Goal: Task Accomplishment & Management: Manage account settings

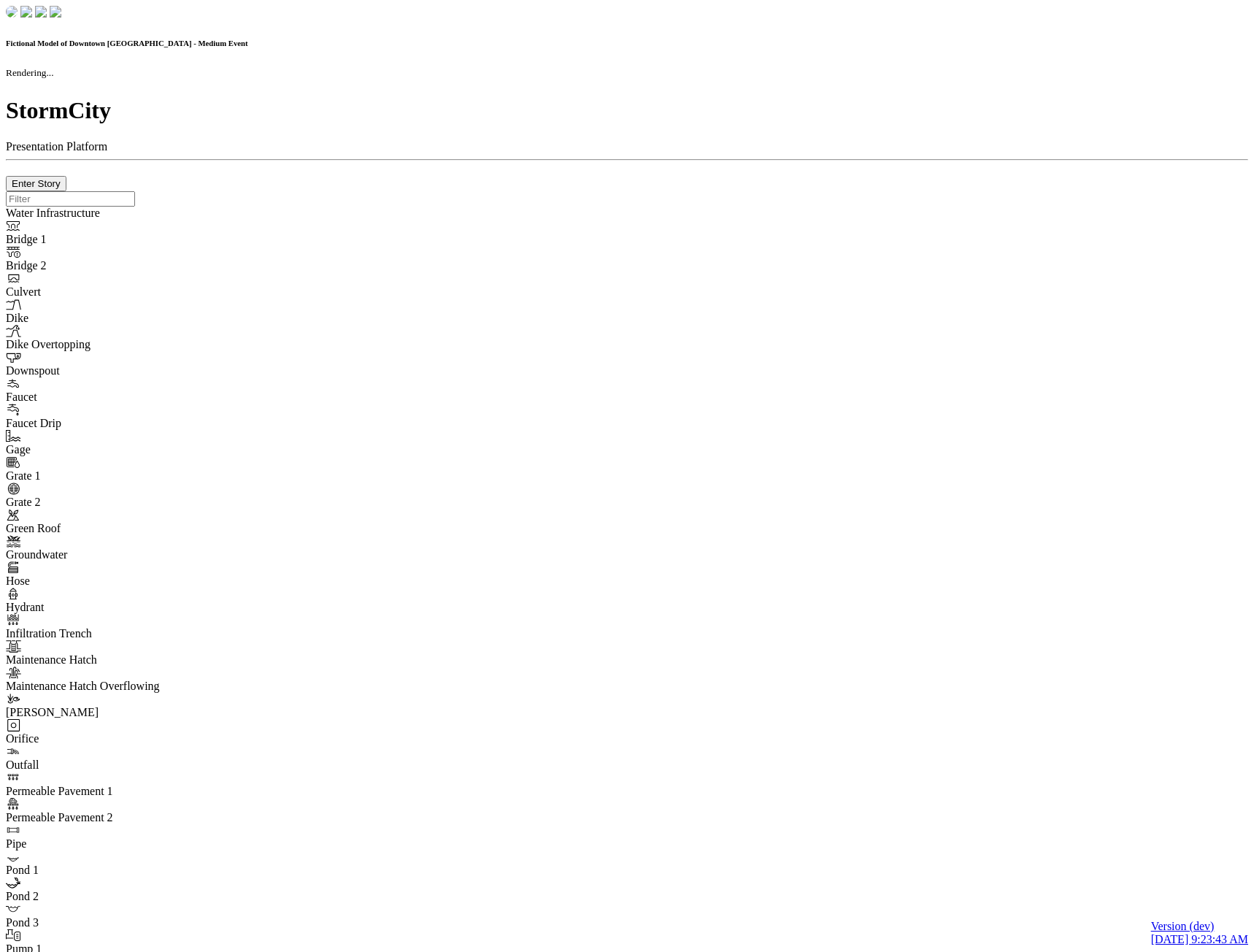
checkbox input "true"
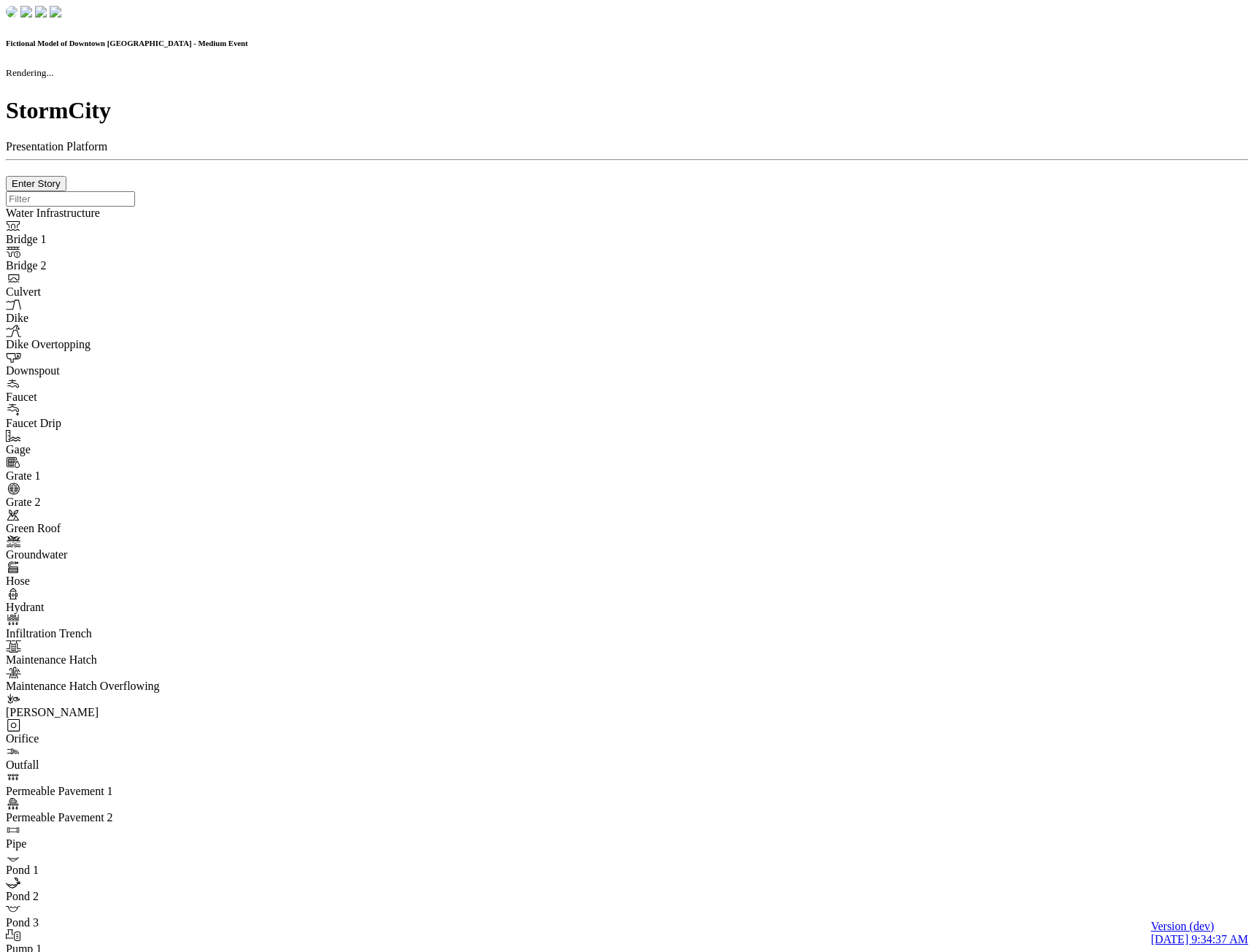
checkbox input "true"
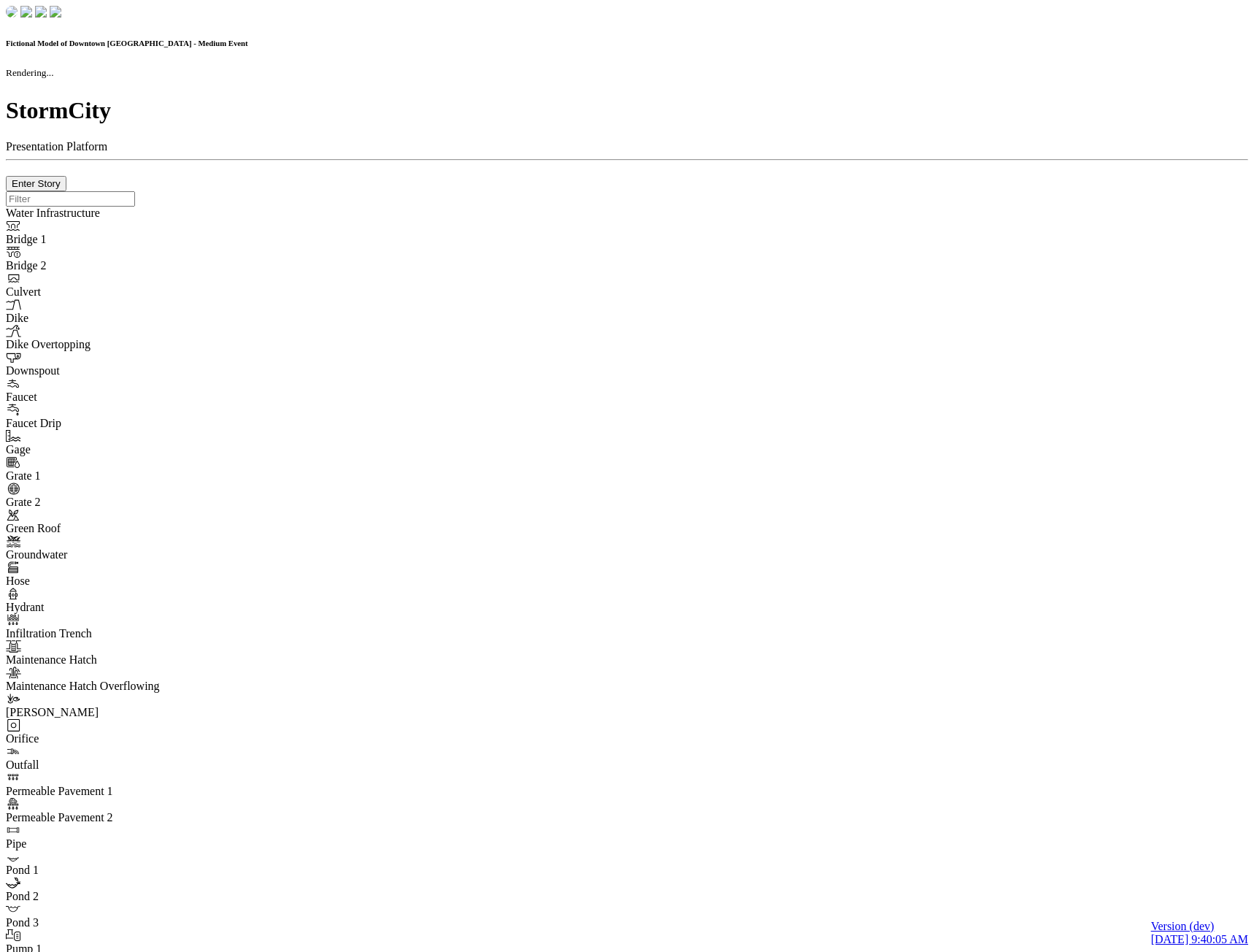
checkbox input "true"
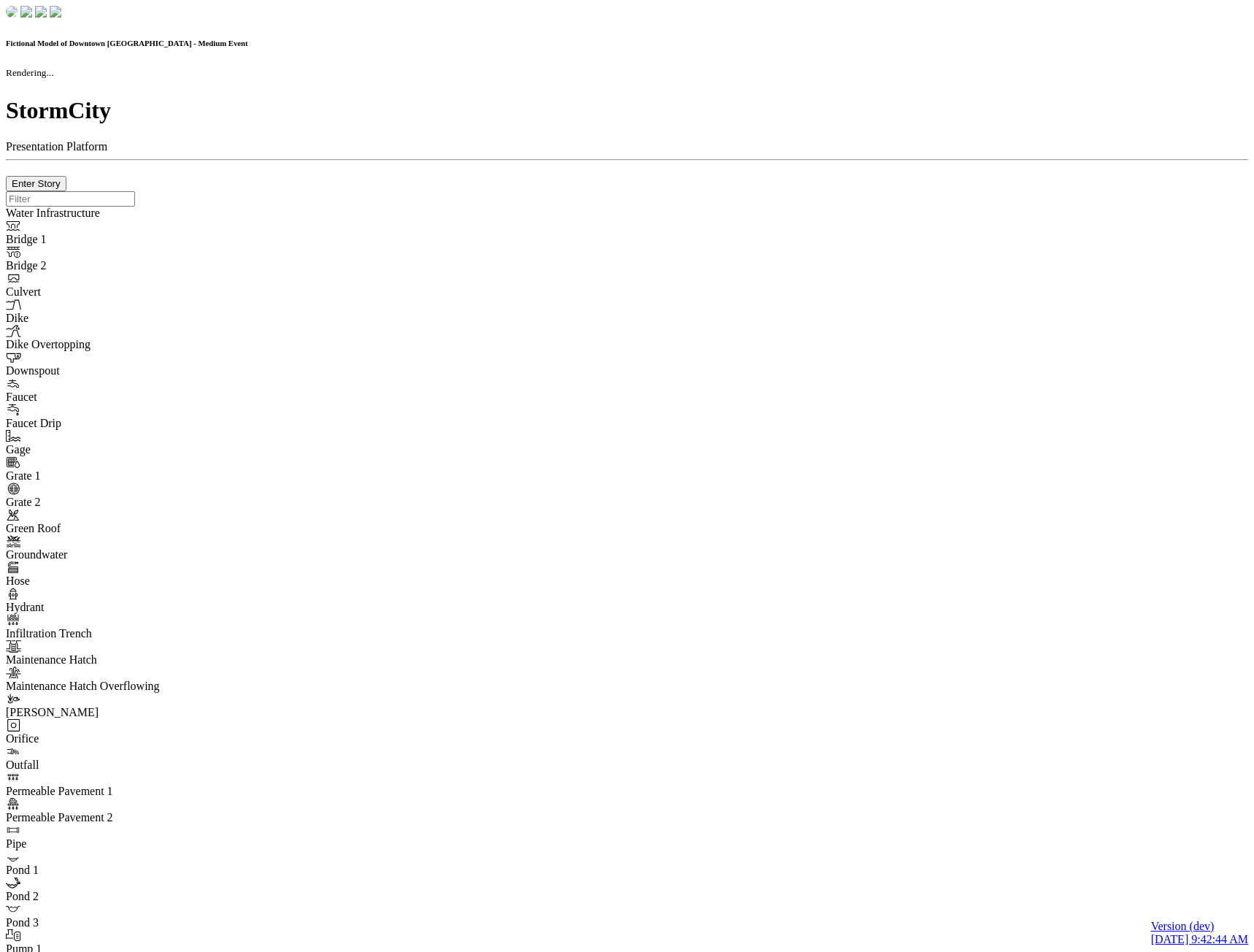
checkbox input "true"
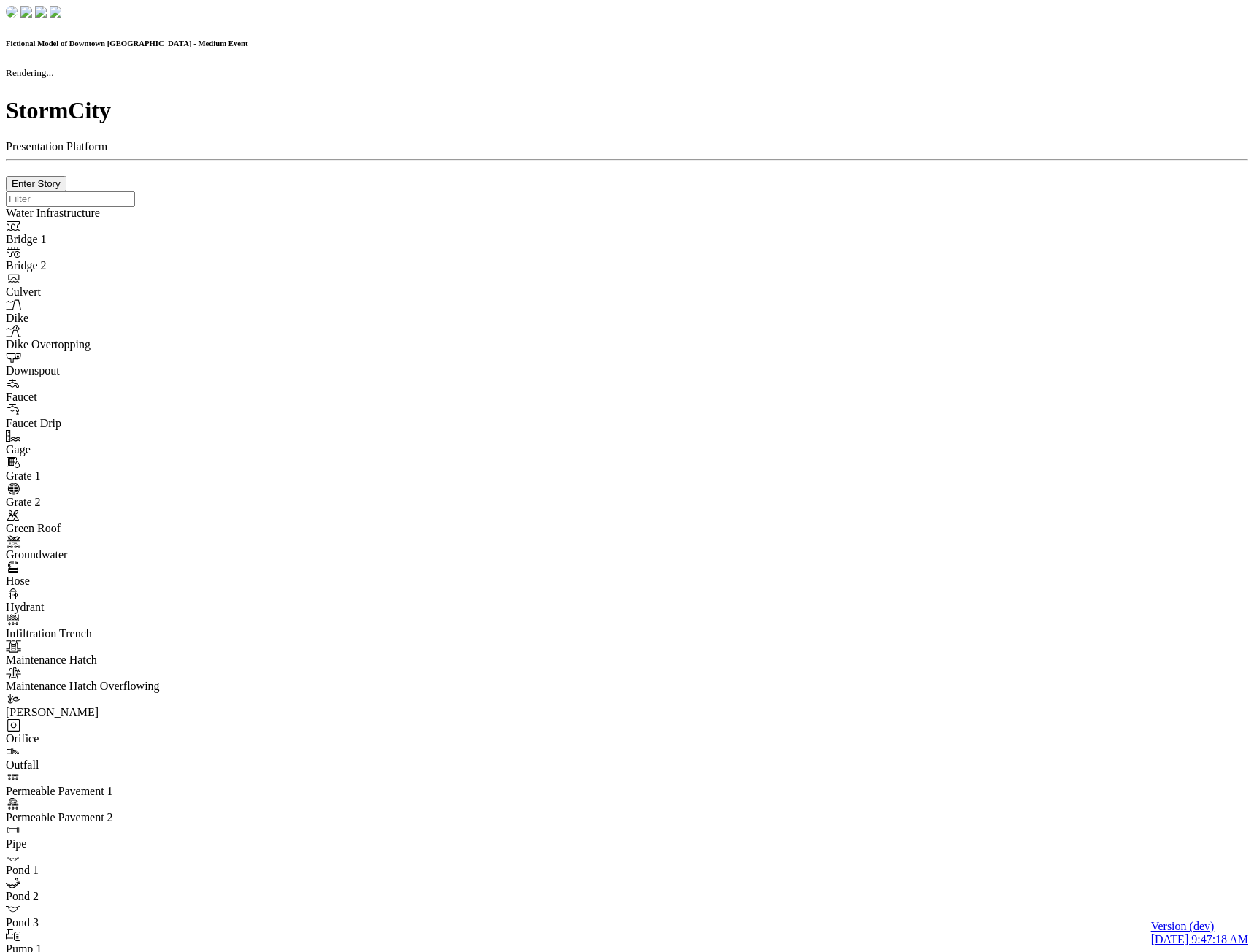
checkbox input "true"
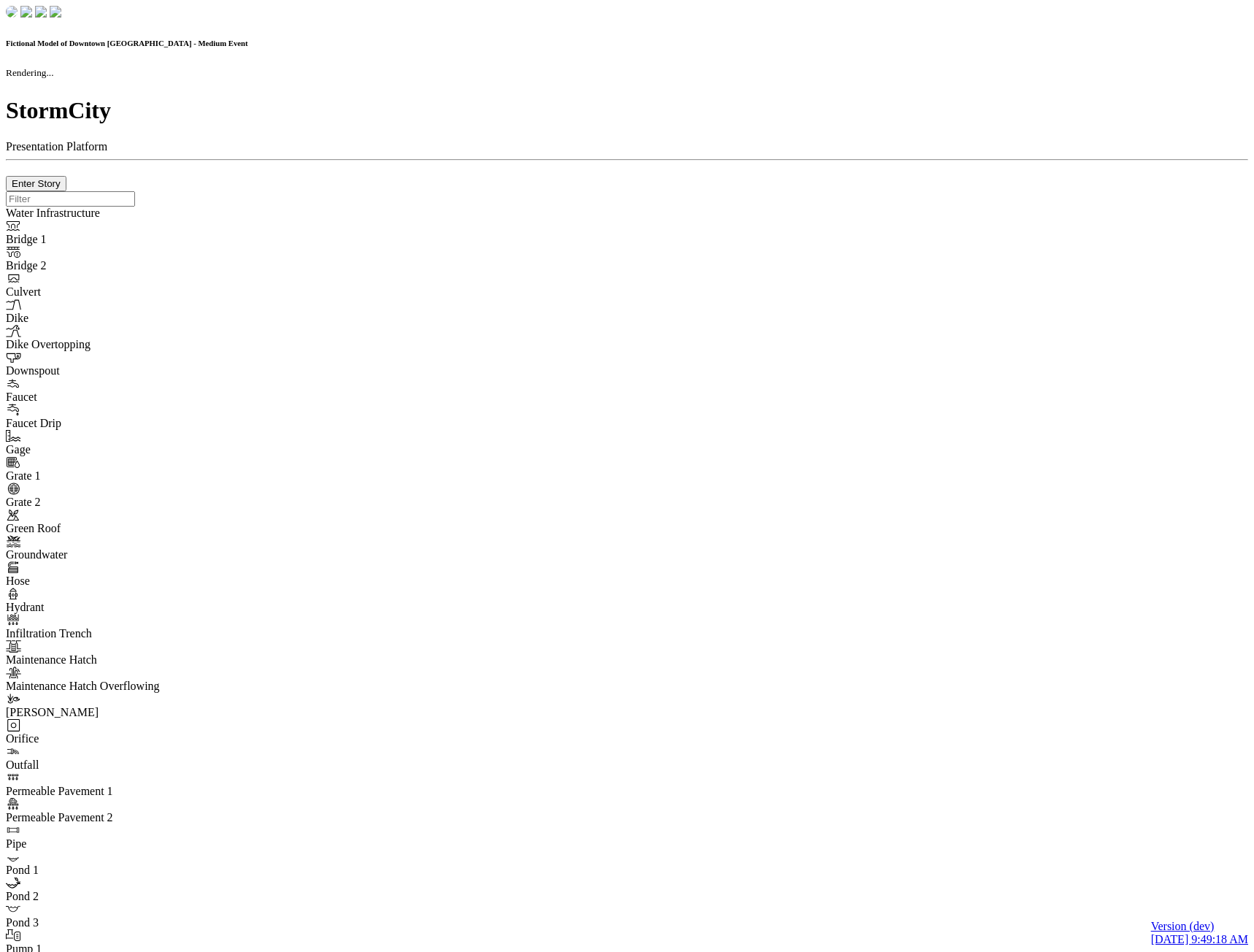
checkbox input "true"
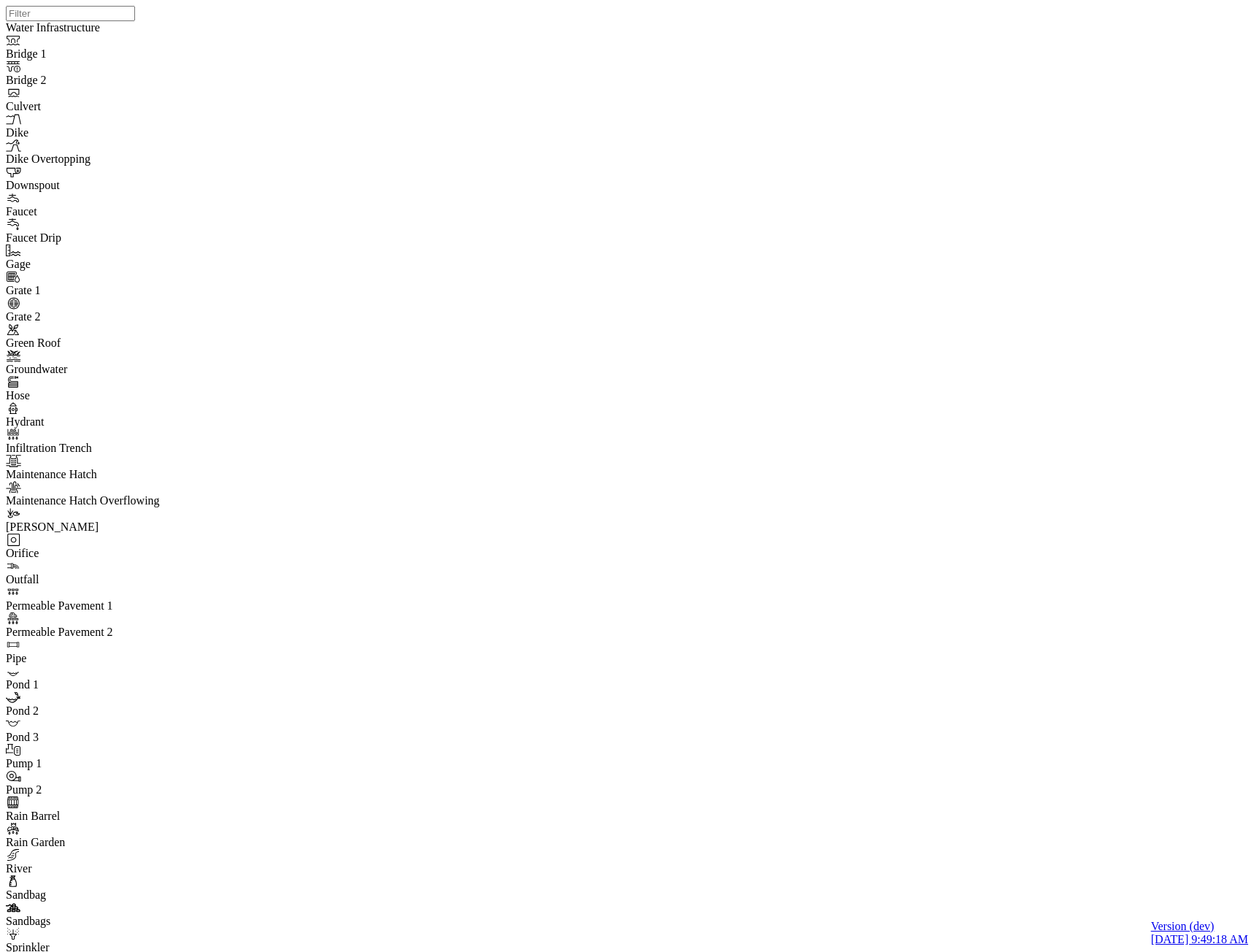
type input "Test"
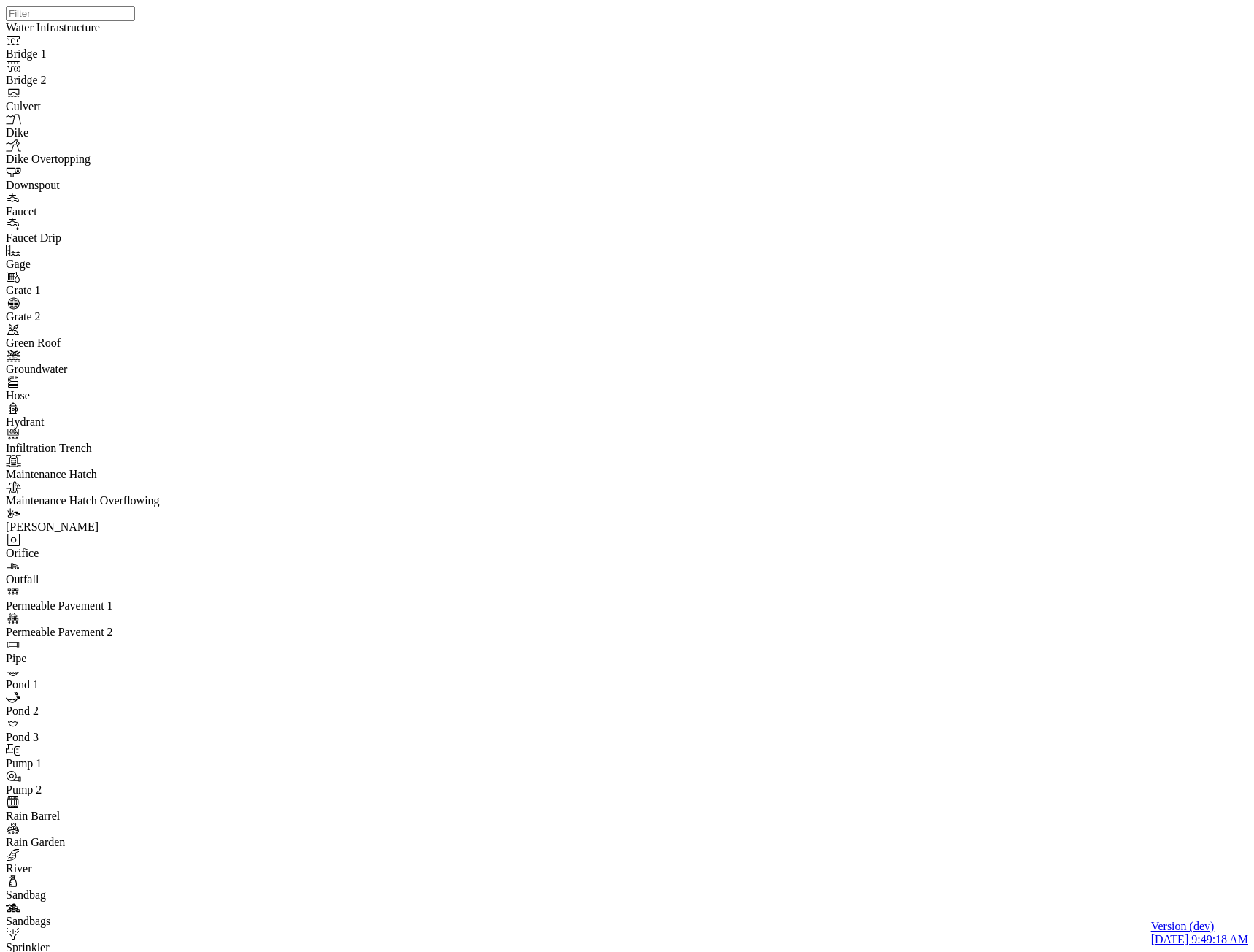
type input "Templates"
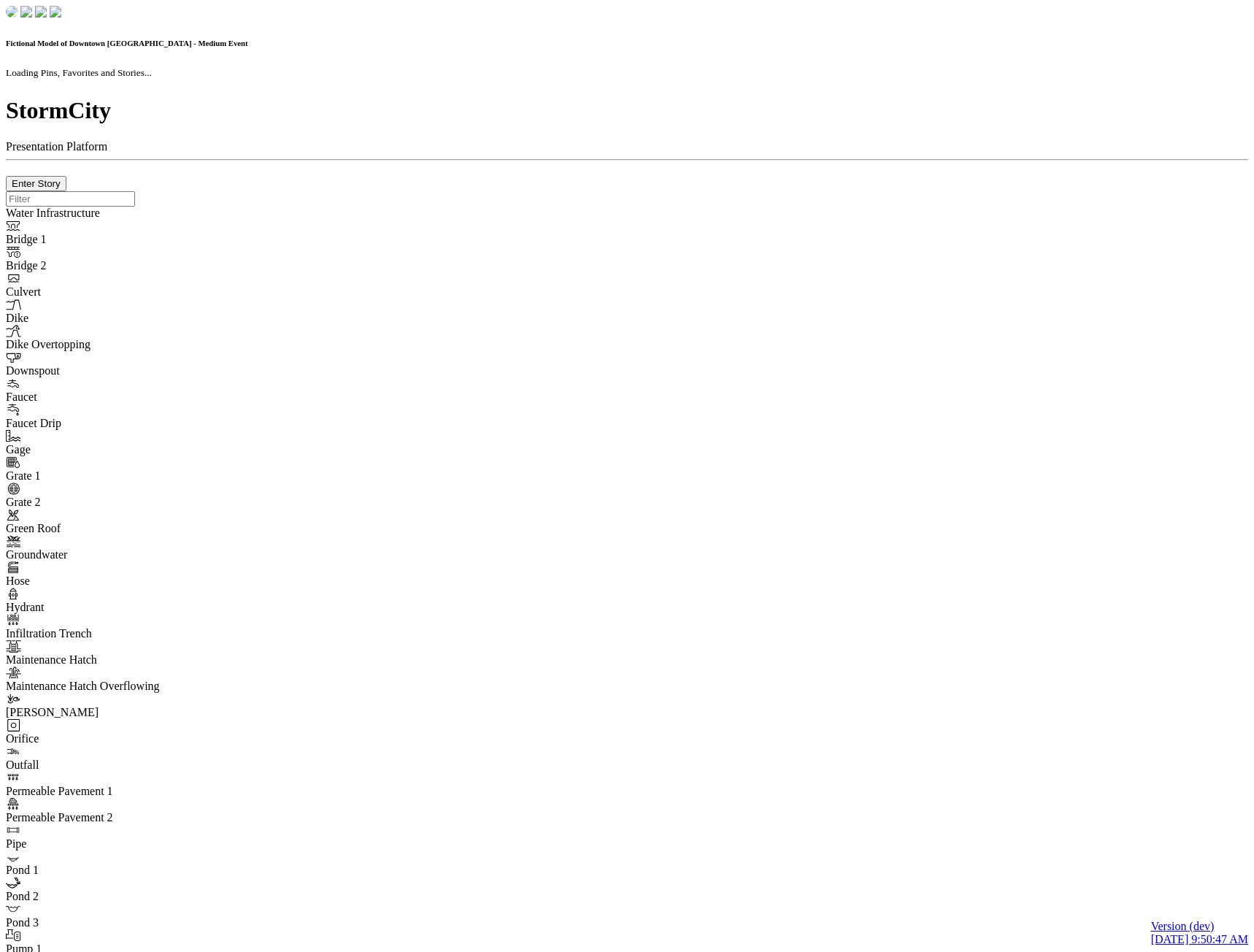
click at [581, 191] on div at bounding box center [627, 191] width 1243 height 0
checkbox input "true"
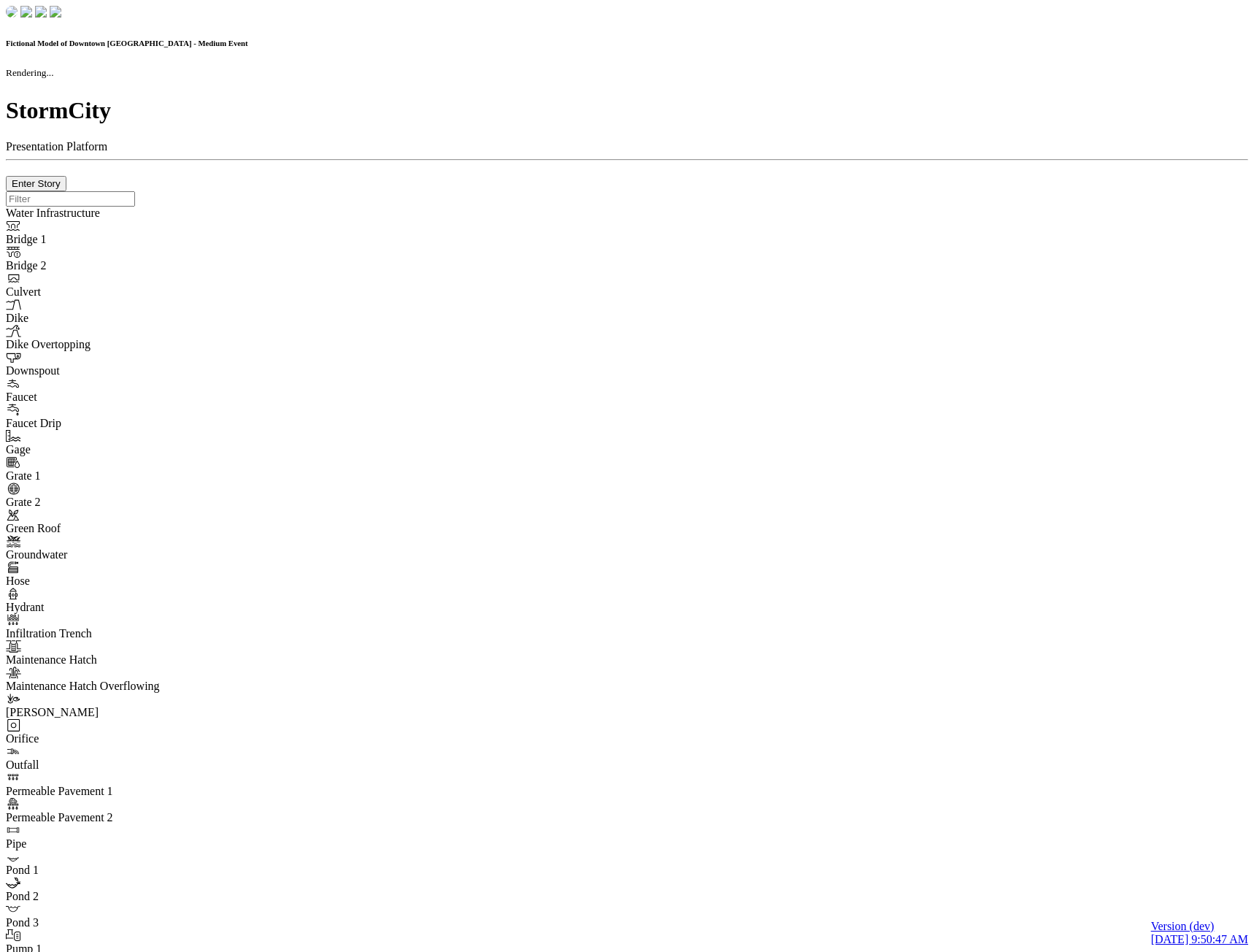
checkbox input "true"
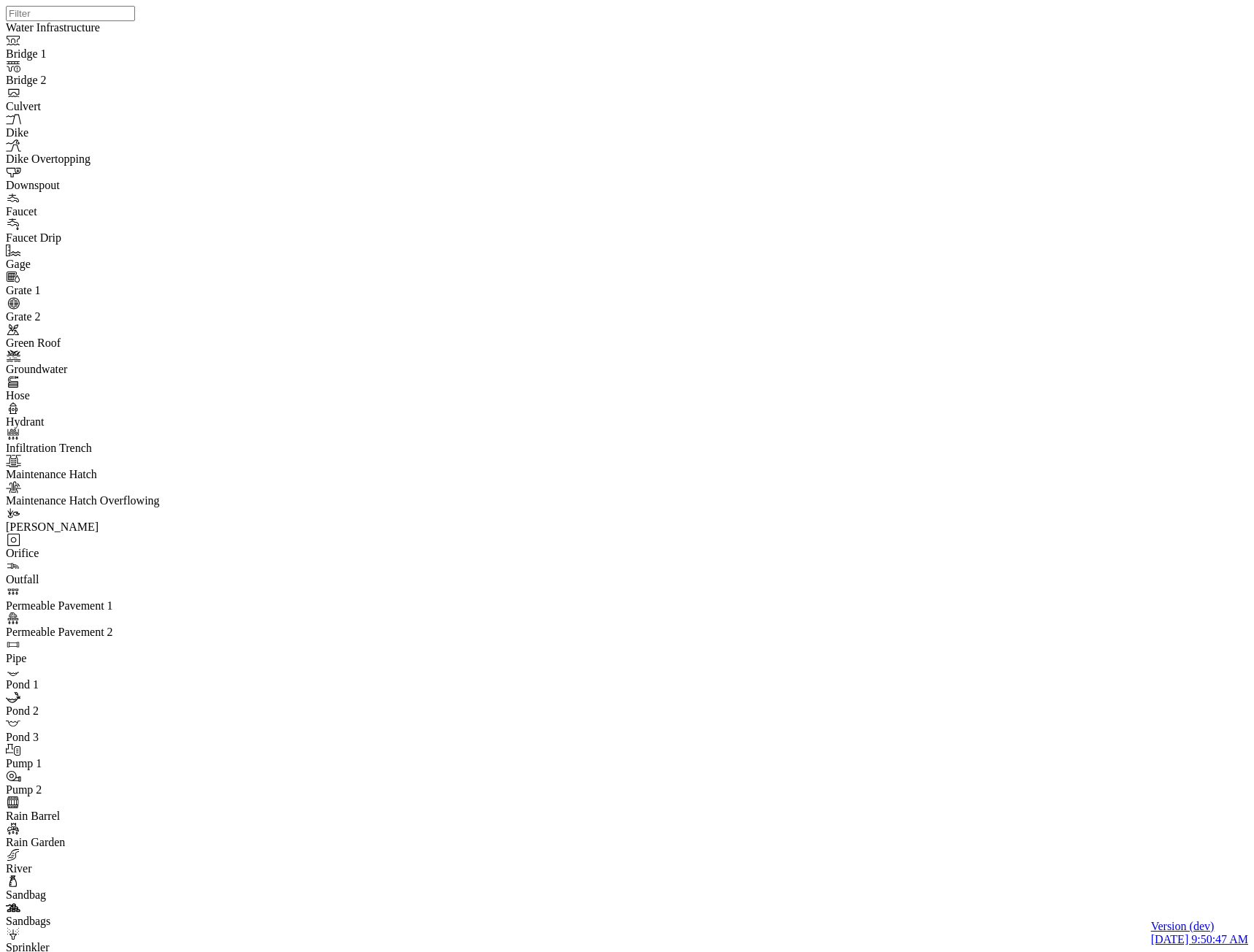
drag, startPoint x: 167, startPoint y: 148, endPoint x: 176, endPoint y: 126, distance: 23.8
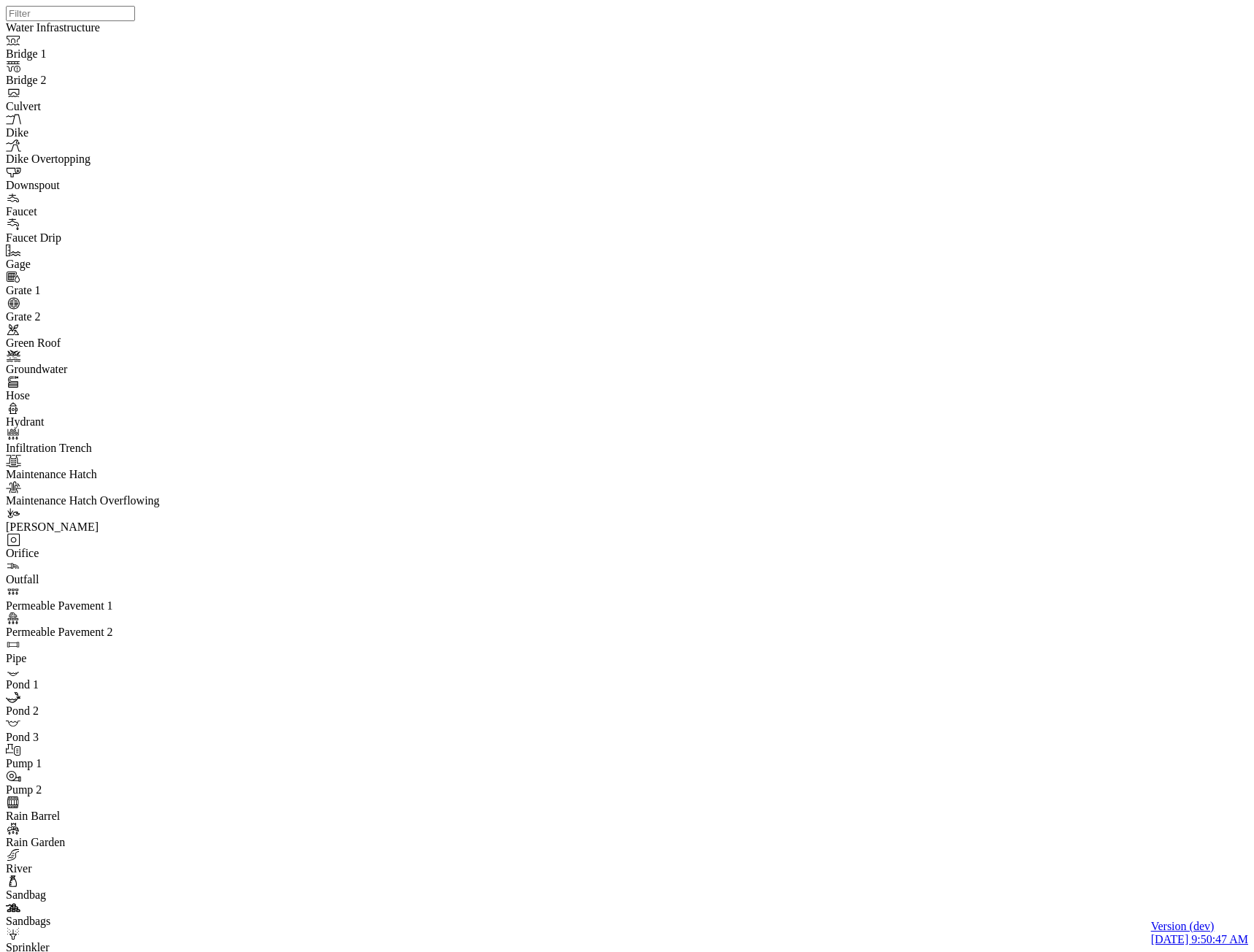
type input "Templates"
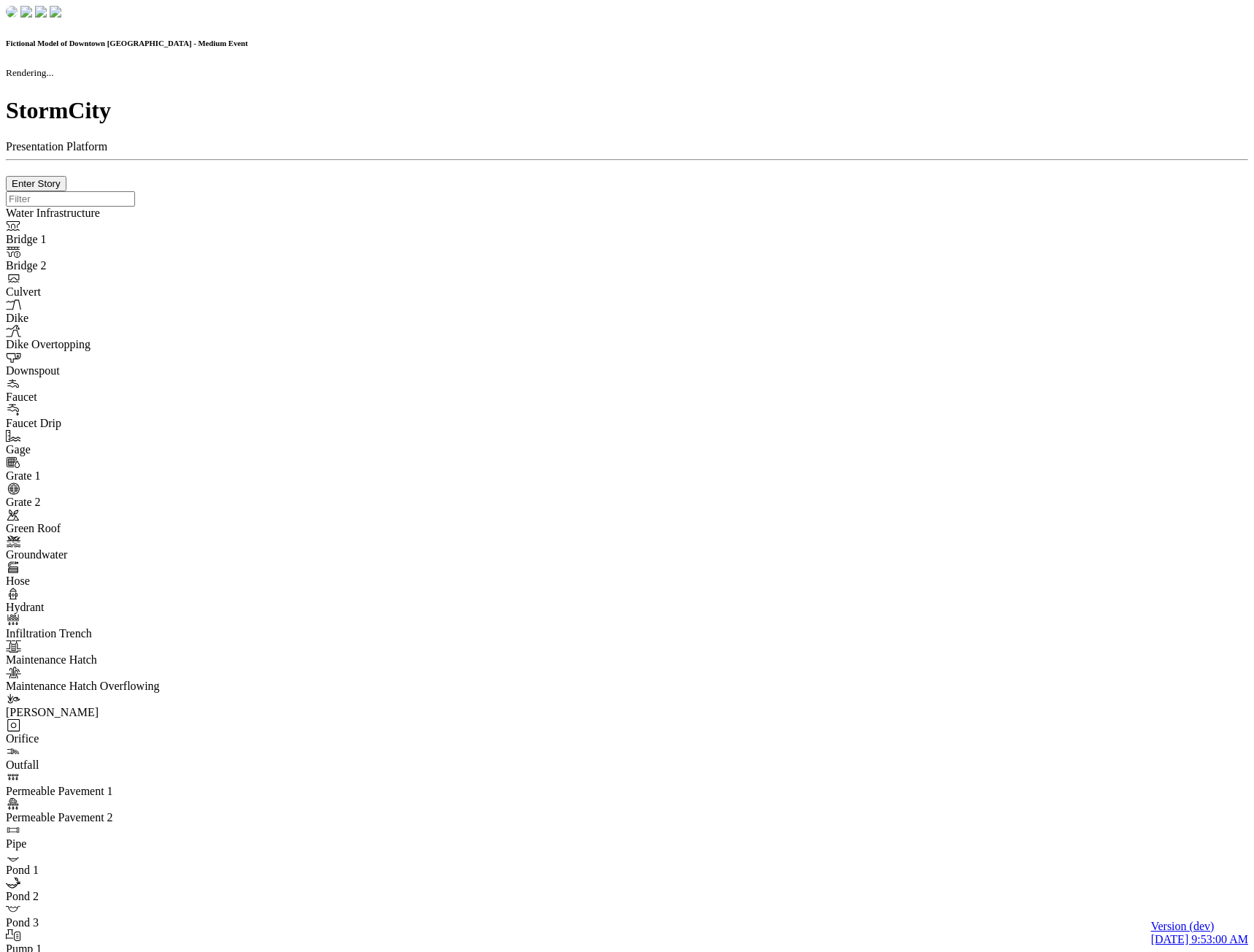
checkbox input "true"
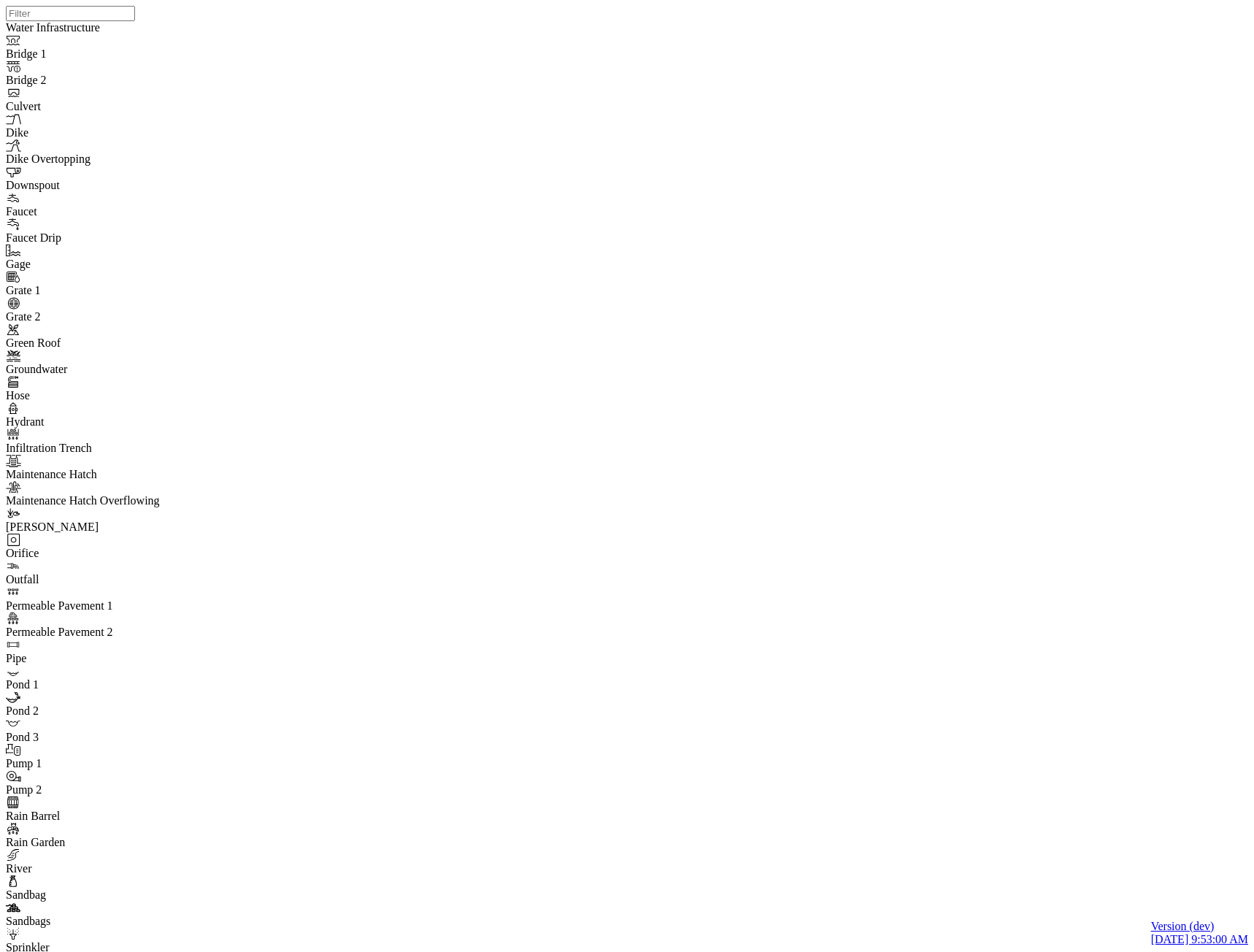
type input "Templates"
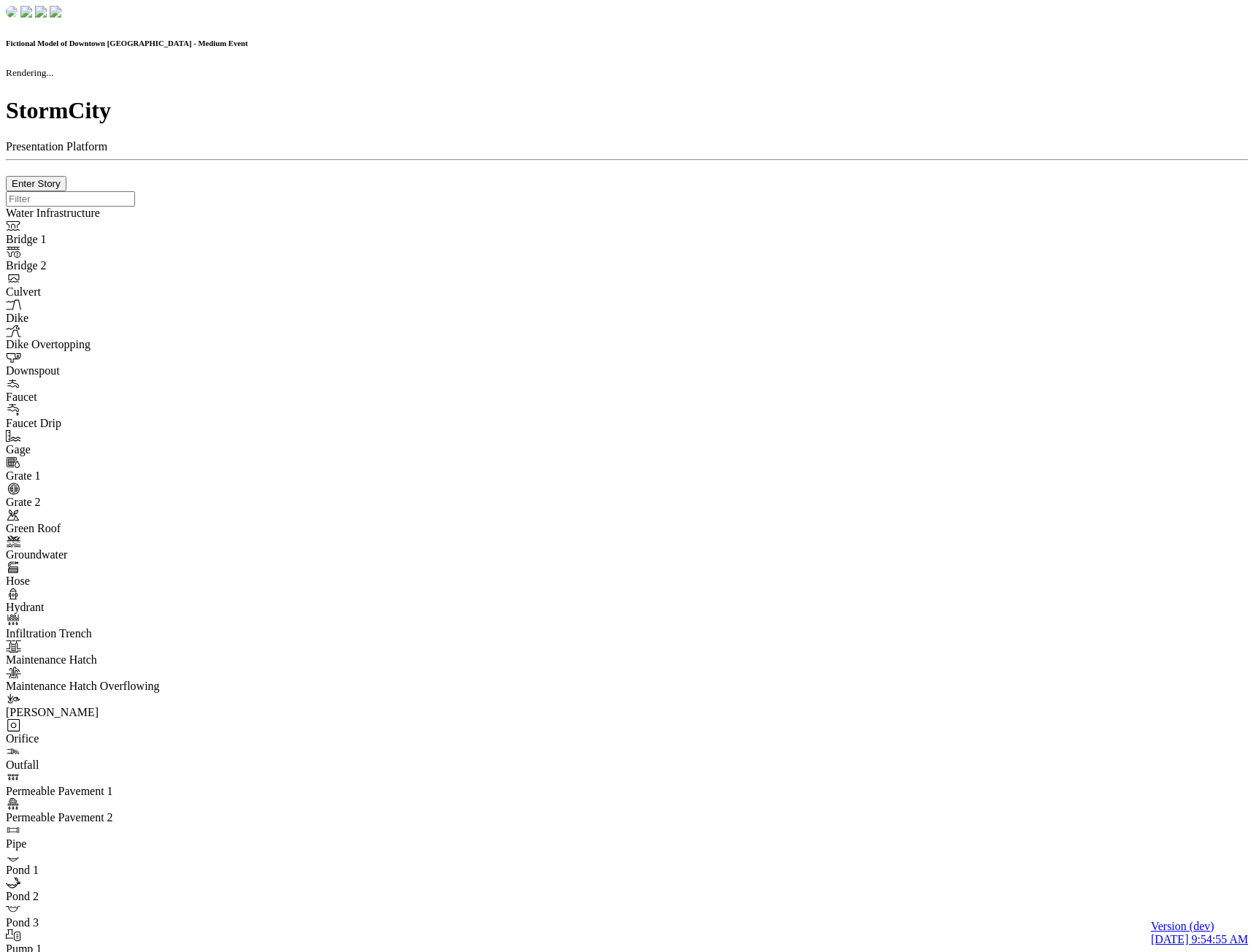
checkbox input "true"
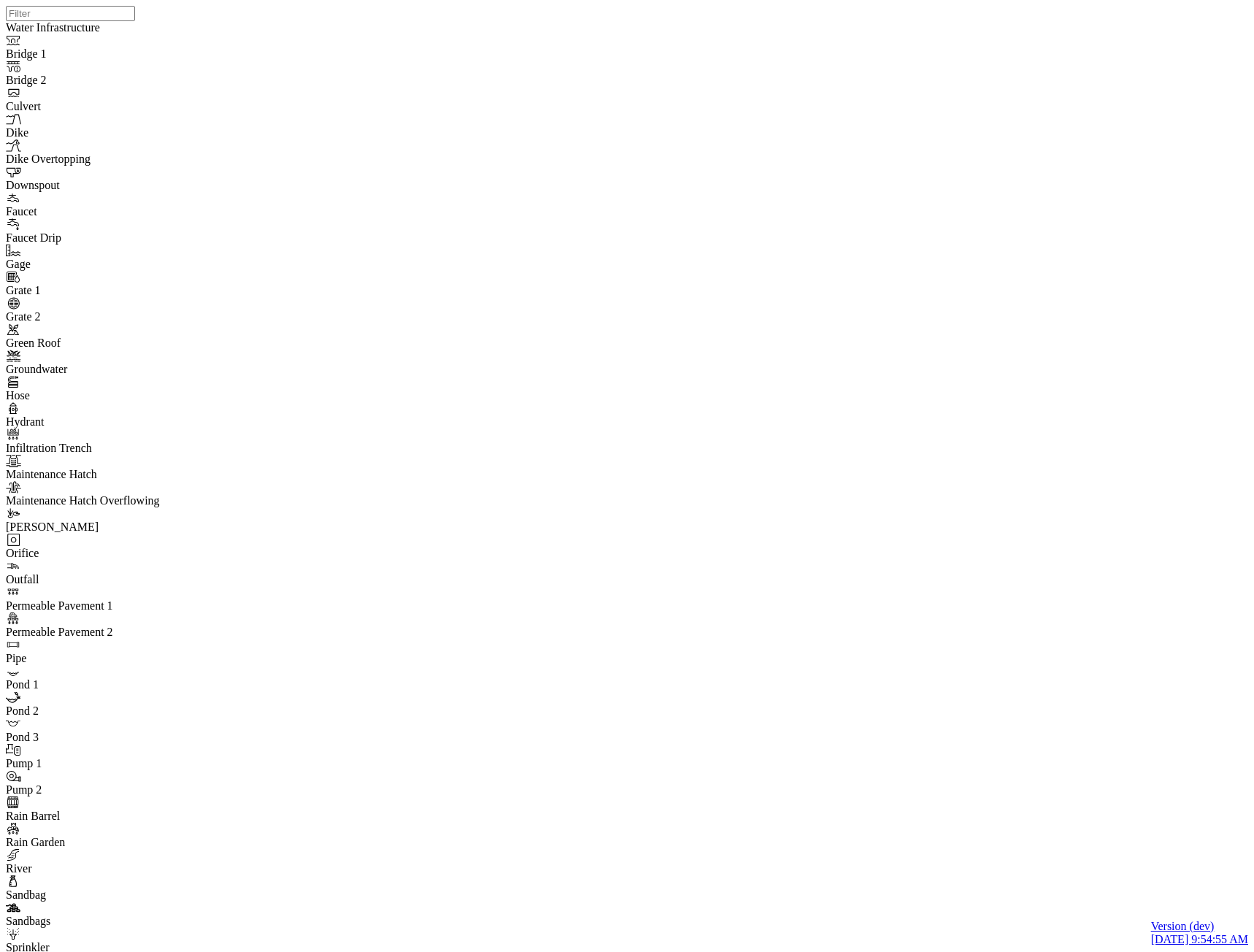
type input "Templates"
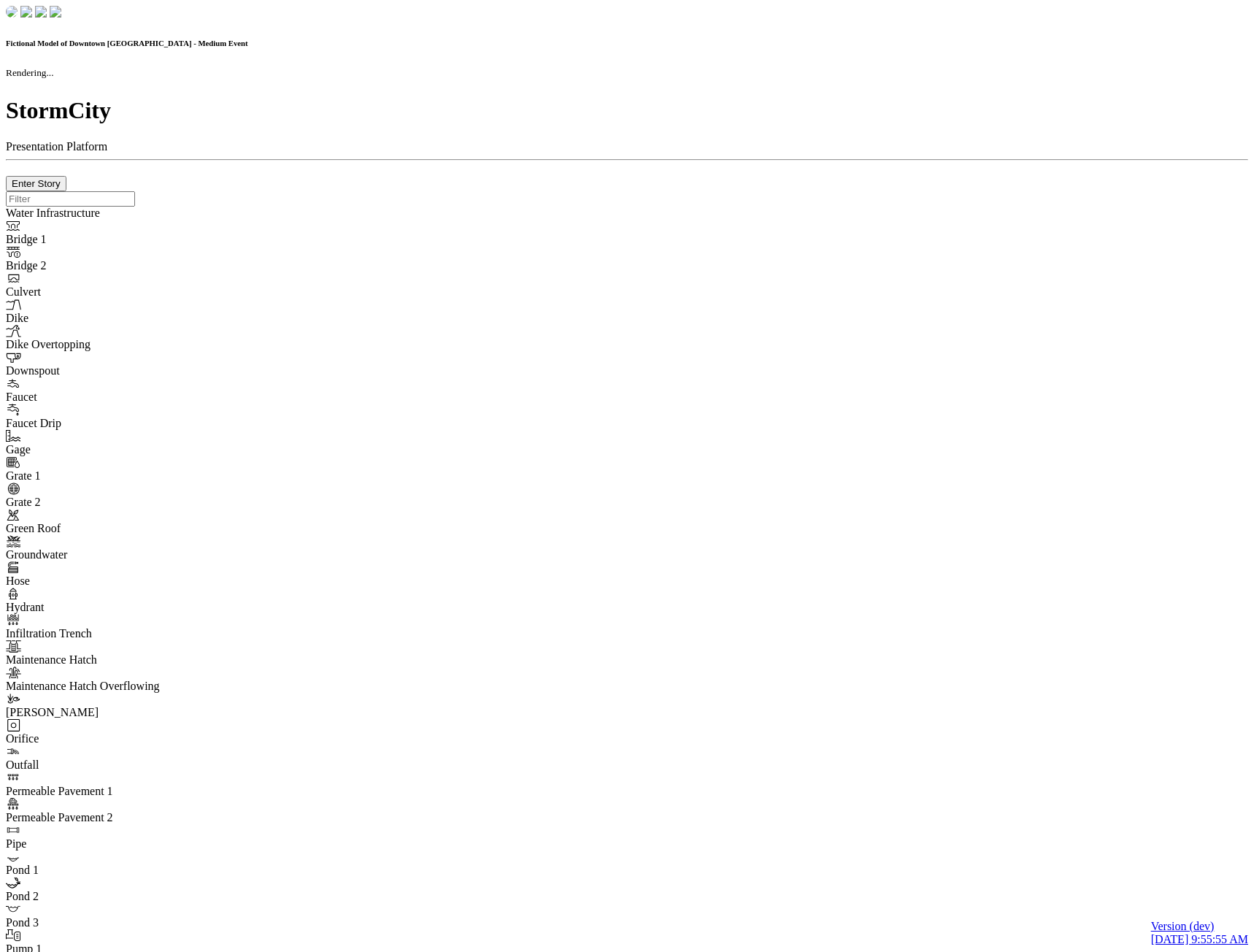
checkbox input "true"
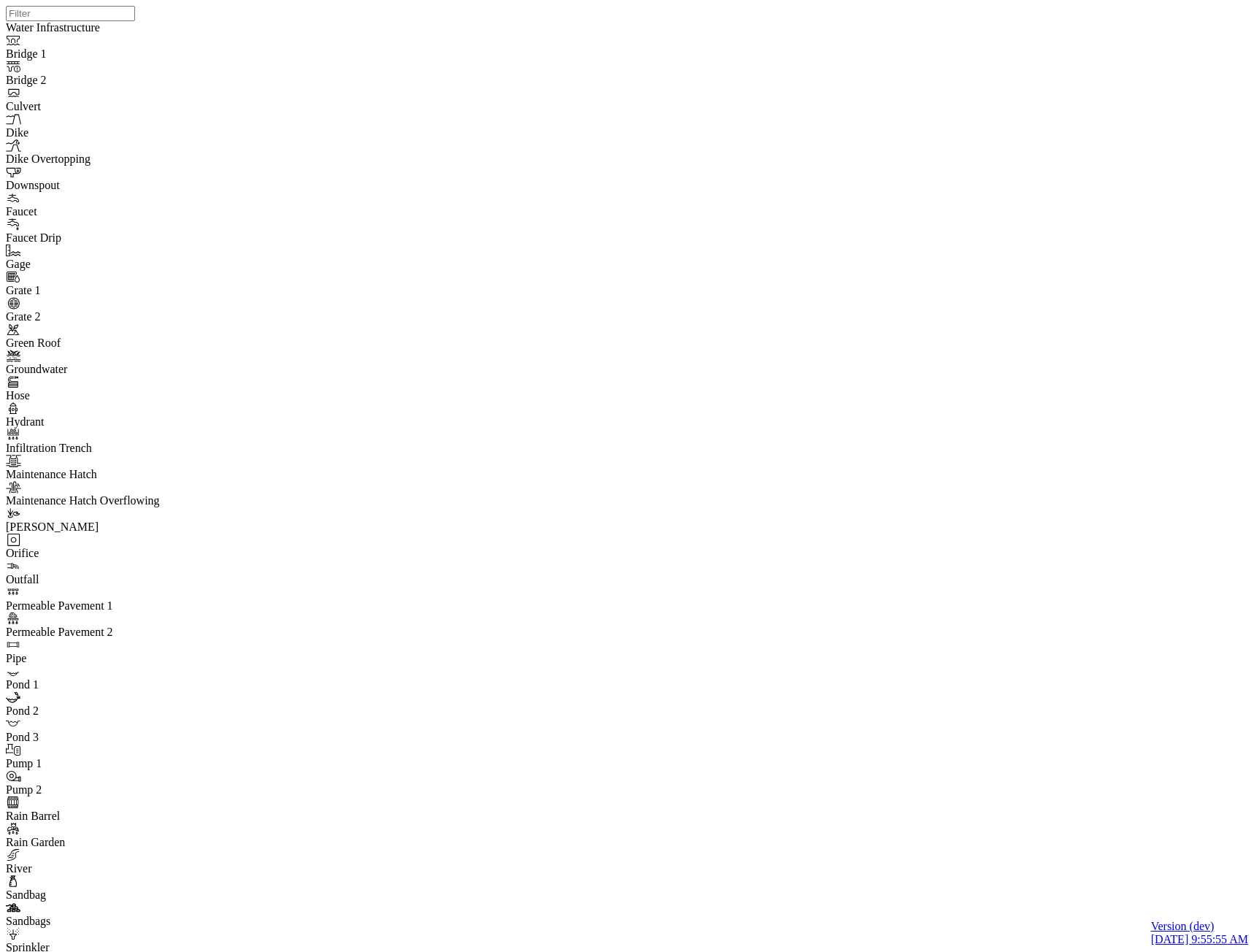
type input "Templates"
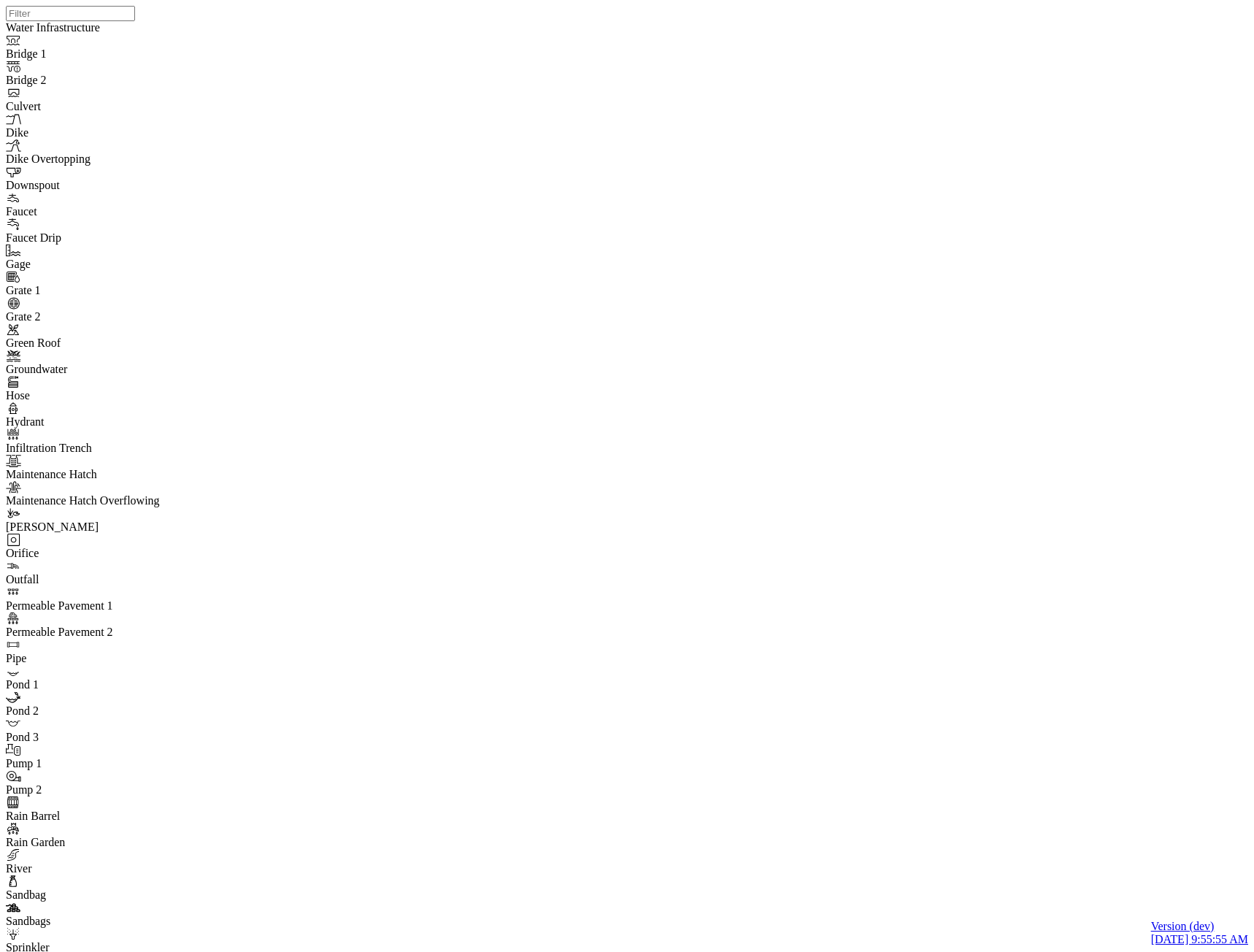
drag, startPoint x: 584, startPoint y: 195, endPoint x: 268, endPoint y: 165, distance: 317.4
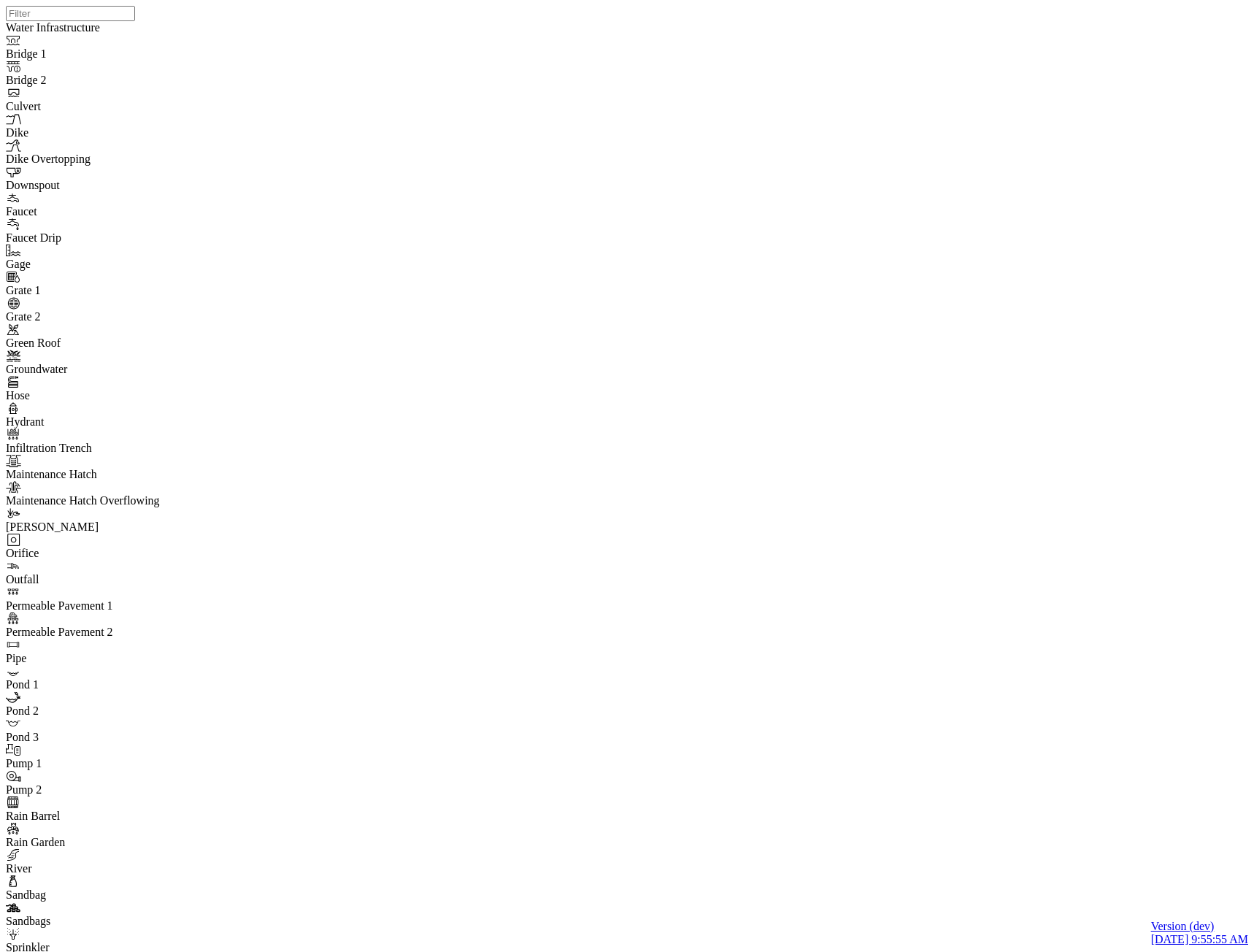
drag, startPoint x: 196, startPoint y: 114, endPoint x: 4, endPoint y: 91, distance: 193.4
type input "Templates"
